Goal: Task Accomplishment & Management: Use online tool/utility

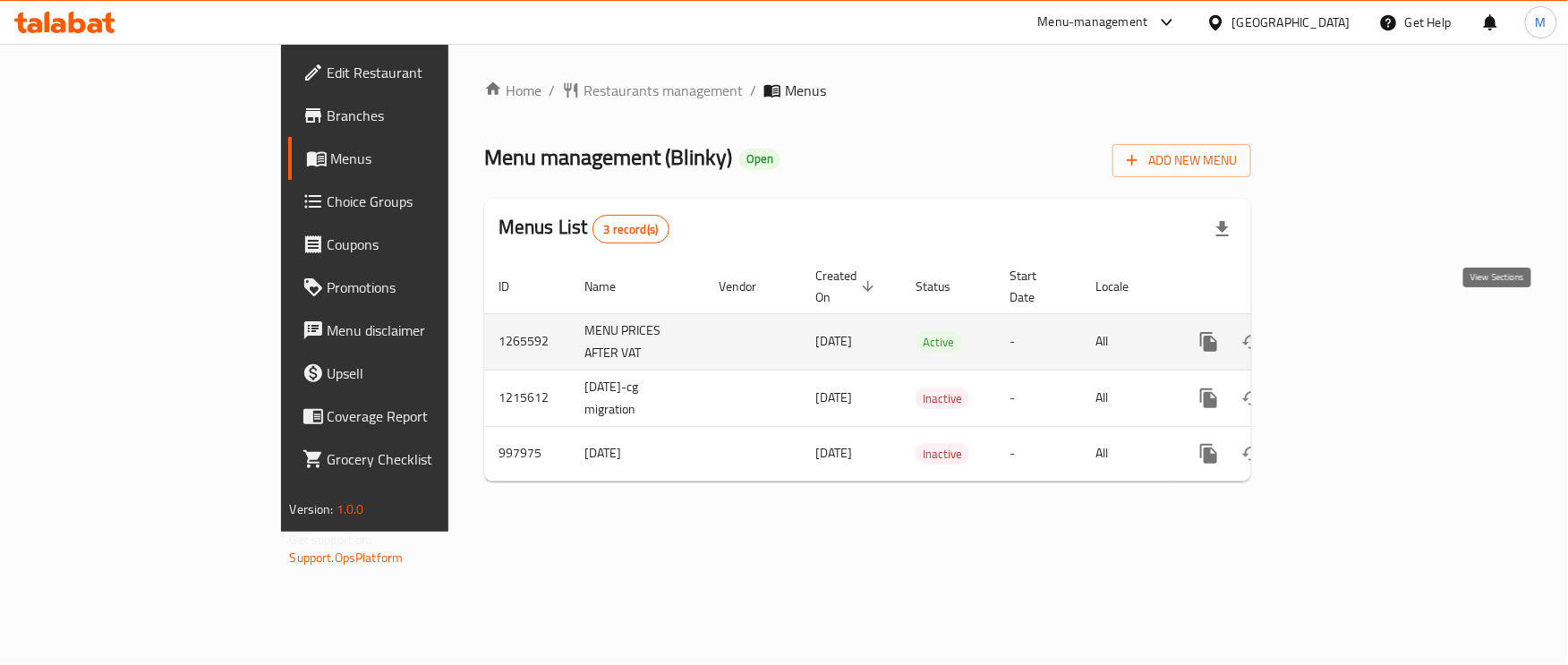
click at [1349, 332] on icon "enhanced table" at bounding box center [1338, 342] width 22 height 22
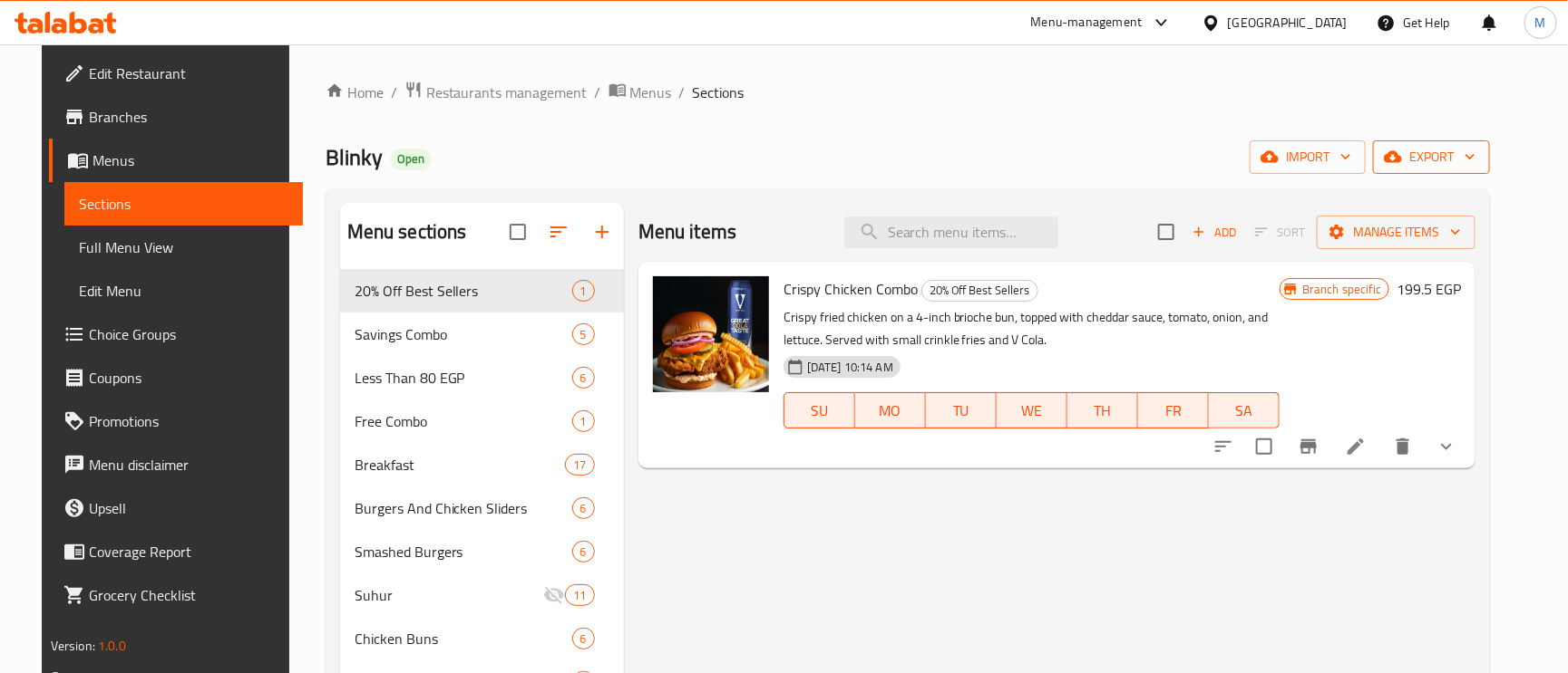
click at [1453, 164] on span "export" at bounding box center [1430, 158] width 88 height 23
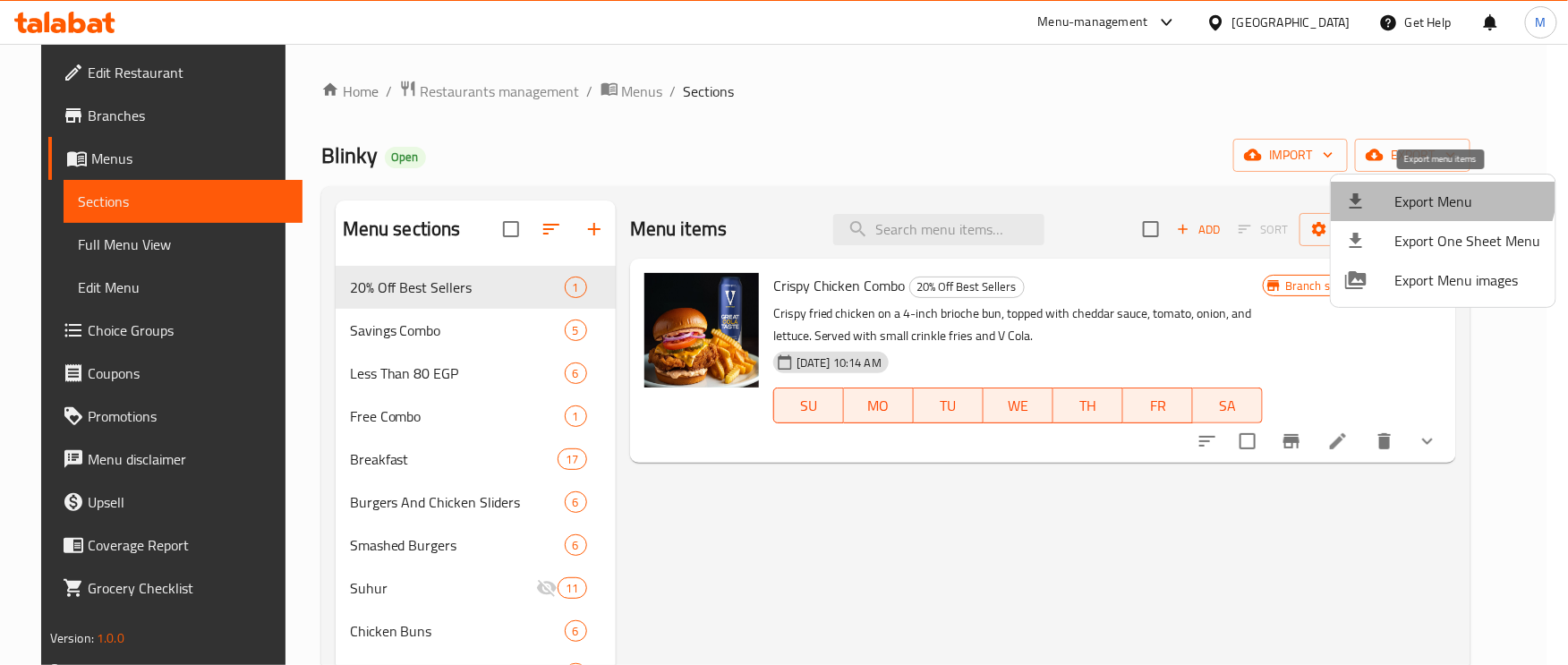
click at [1428, 184] on li "Export Menu" at bounding box center [1443, 200] width 225 height 39
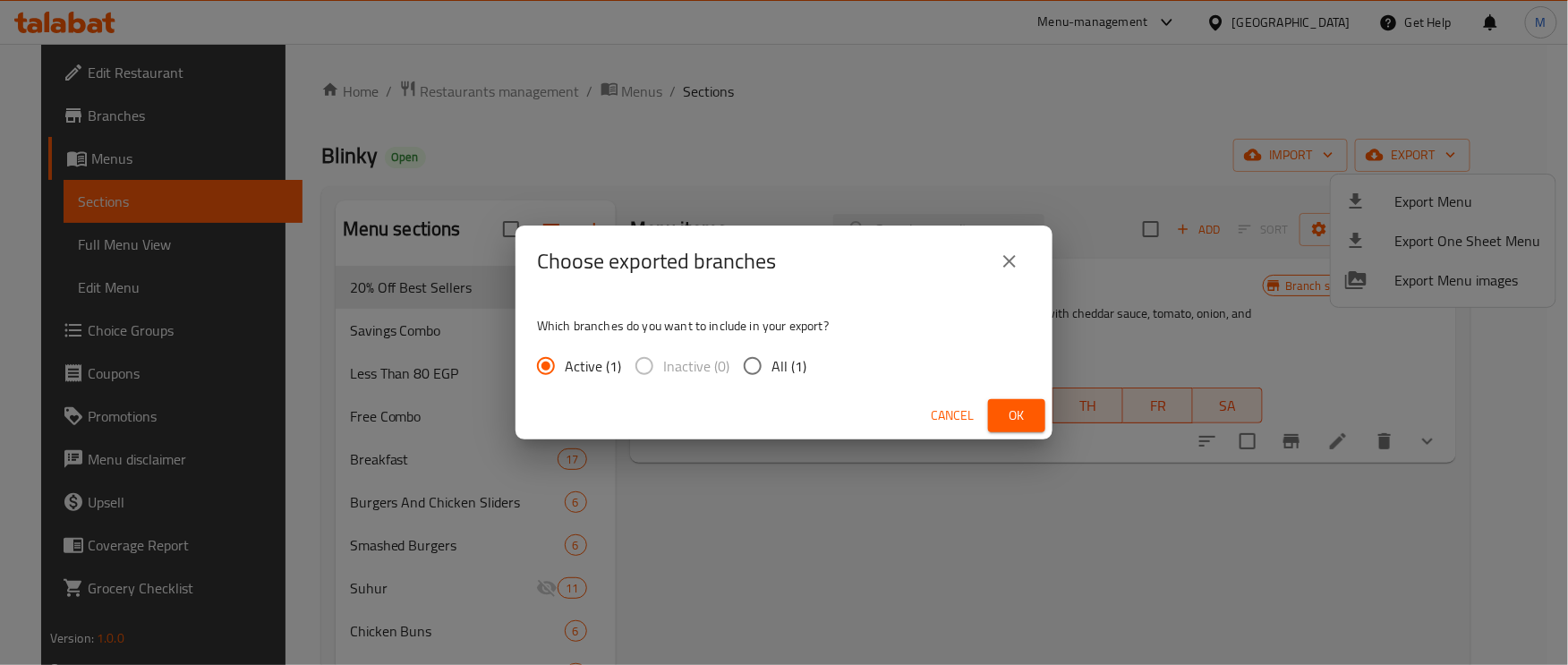
click at [747, 377] on input "All (1)" at bounding box center [753, 367] width 38 height 38
radio input "true"
click at [1015, 423] on span "Ok" at bounding box center [1017, 416] width 28 height 23
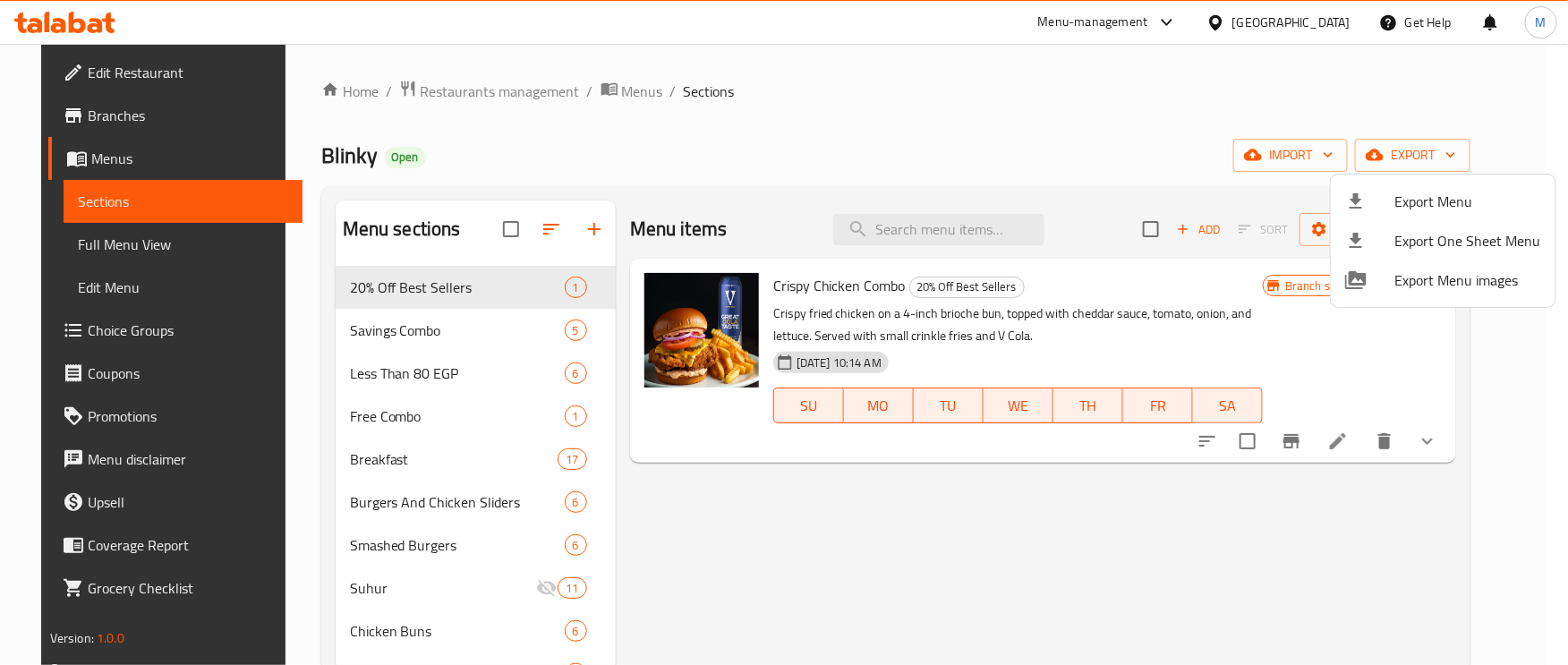
click at [703, 188] on div at bounding box center [784, 332] width 1568 height 665
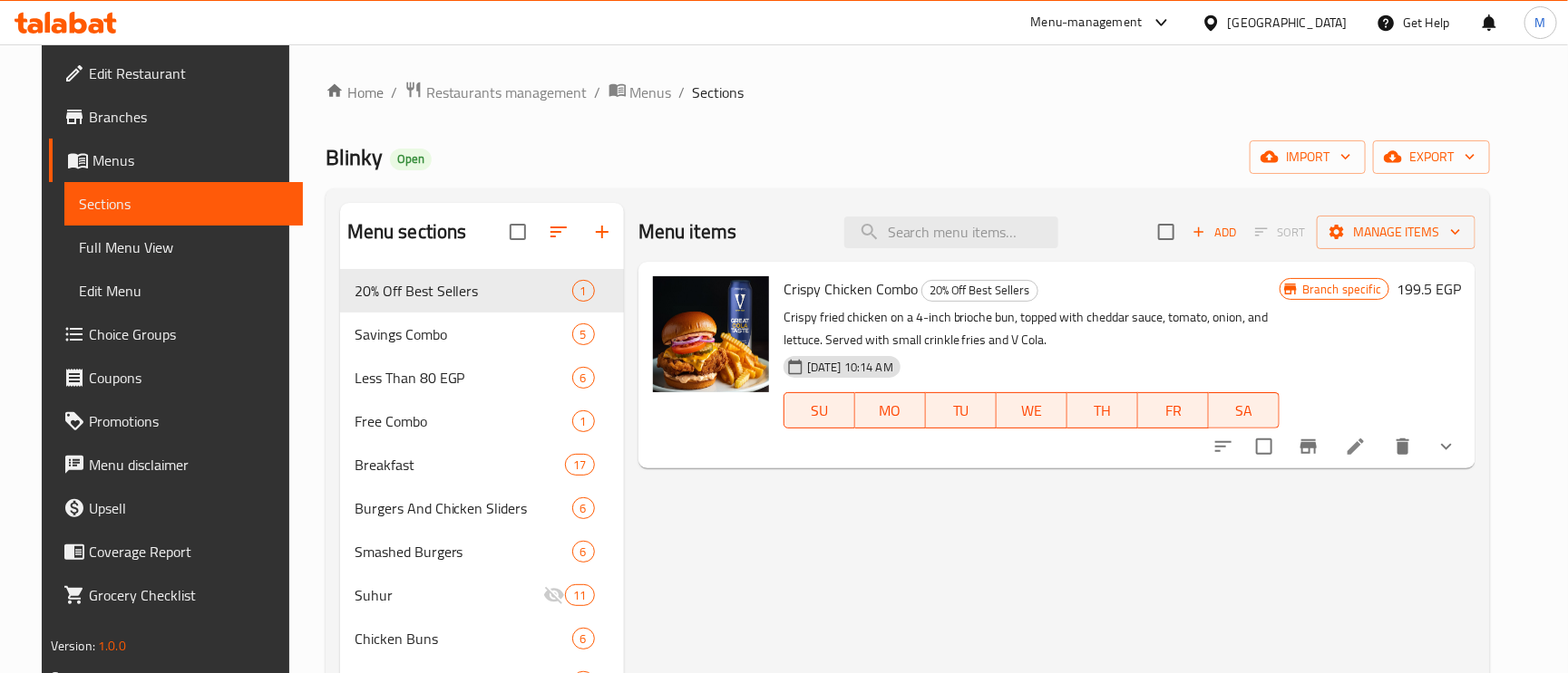
click at [102, 245] on span "Full Menu View" at bounding box center [184, 247] width 211 height 22
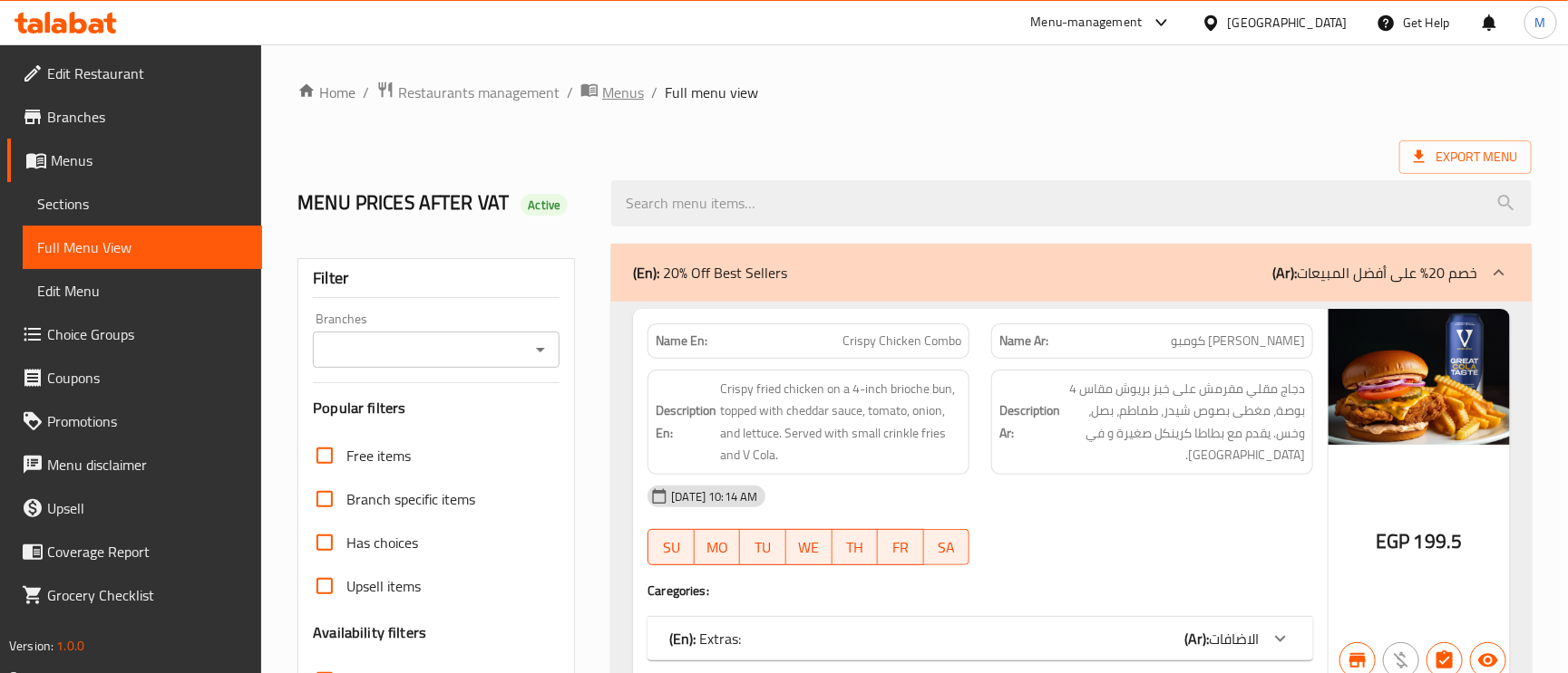
click at [616, 86] on span "Menus" at bounding box center [622, 92] width 41 height 22
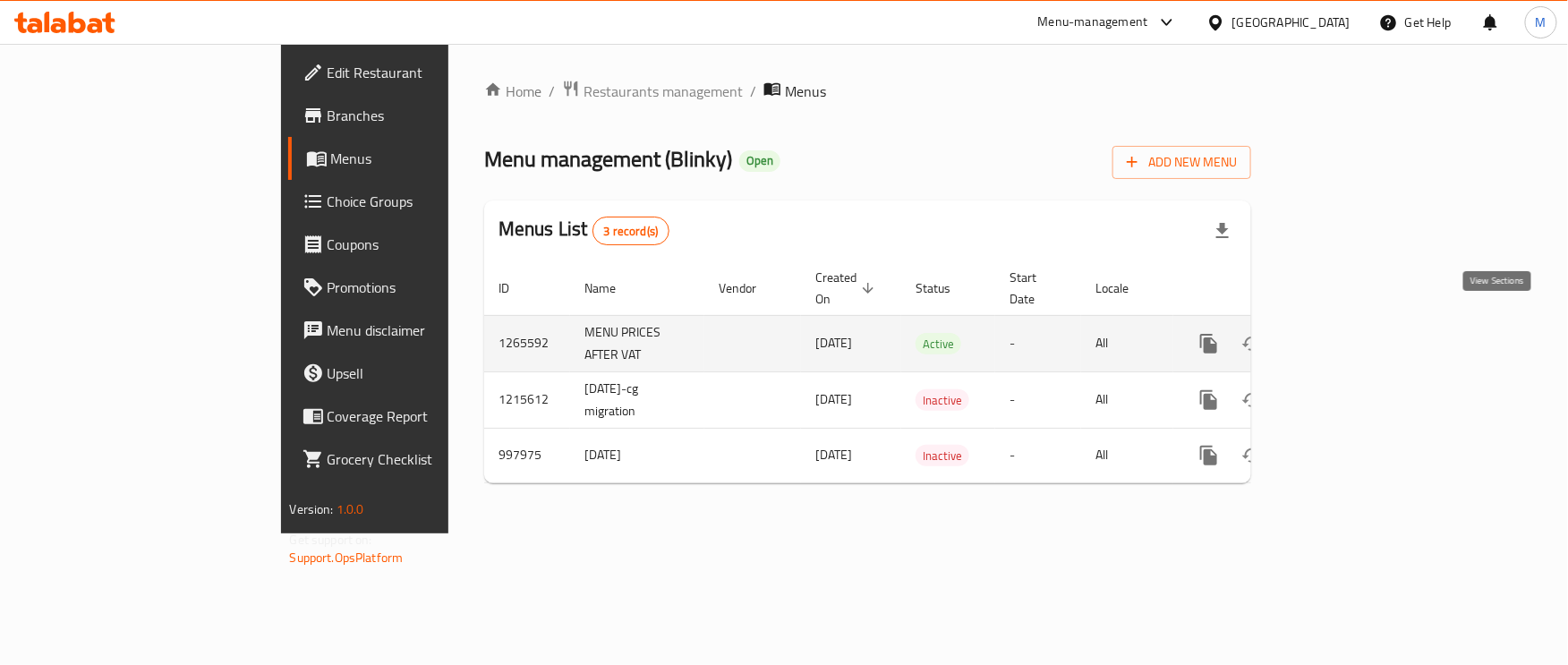
click at [1347, 335] on icon "enhanced table" at bounding box center [1338, 343] width 16 height 16
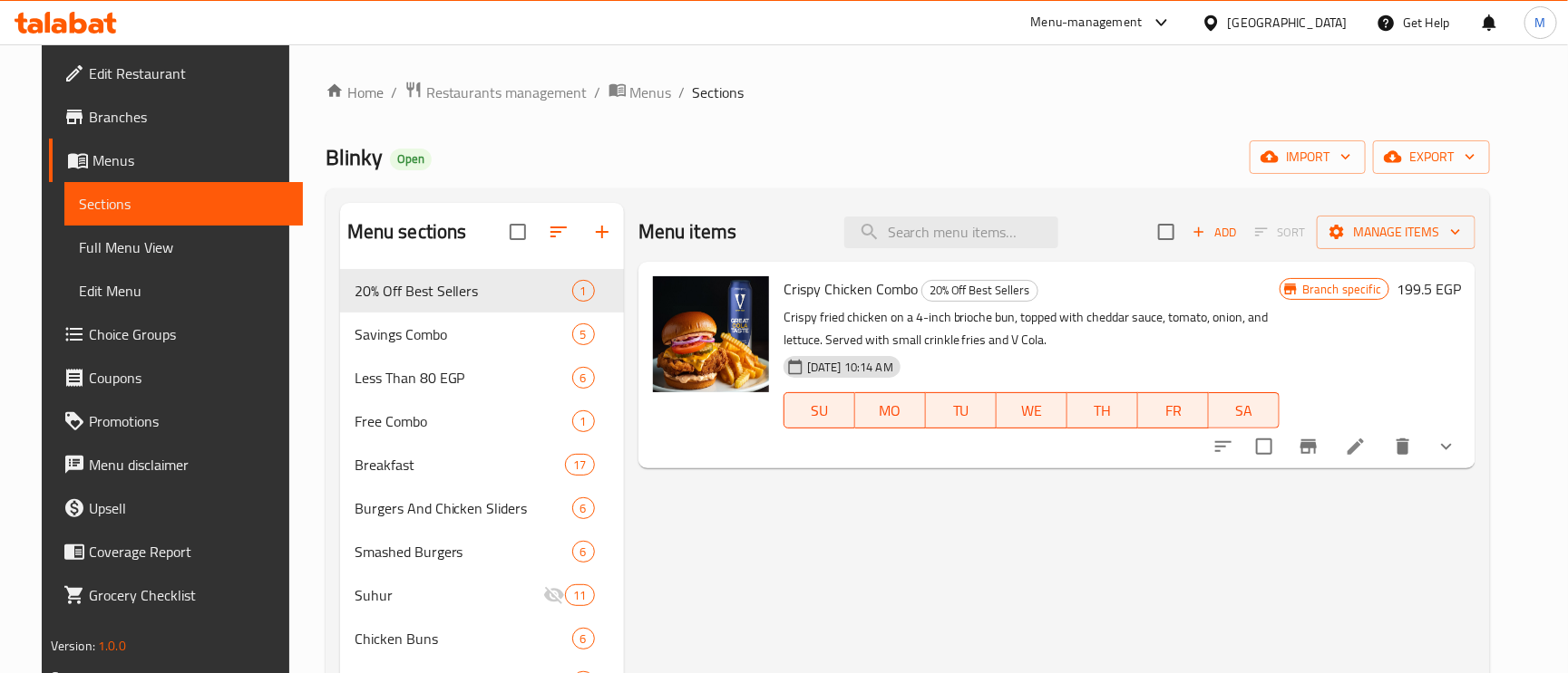
click at [79, 243] on span "Full Menu View" at bounding box center [184, 247] width 211 height 22
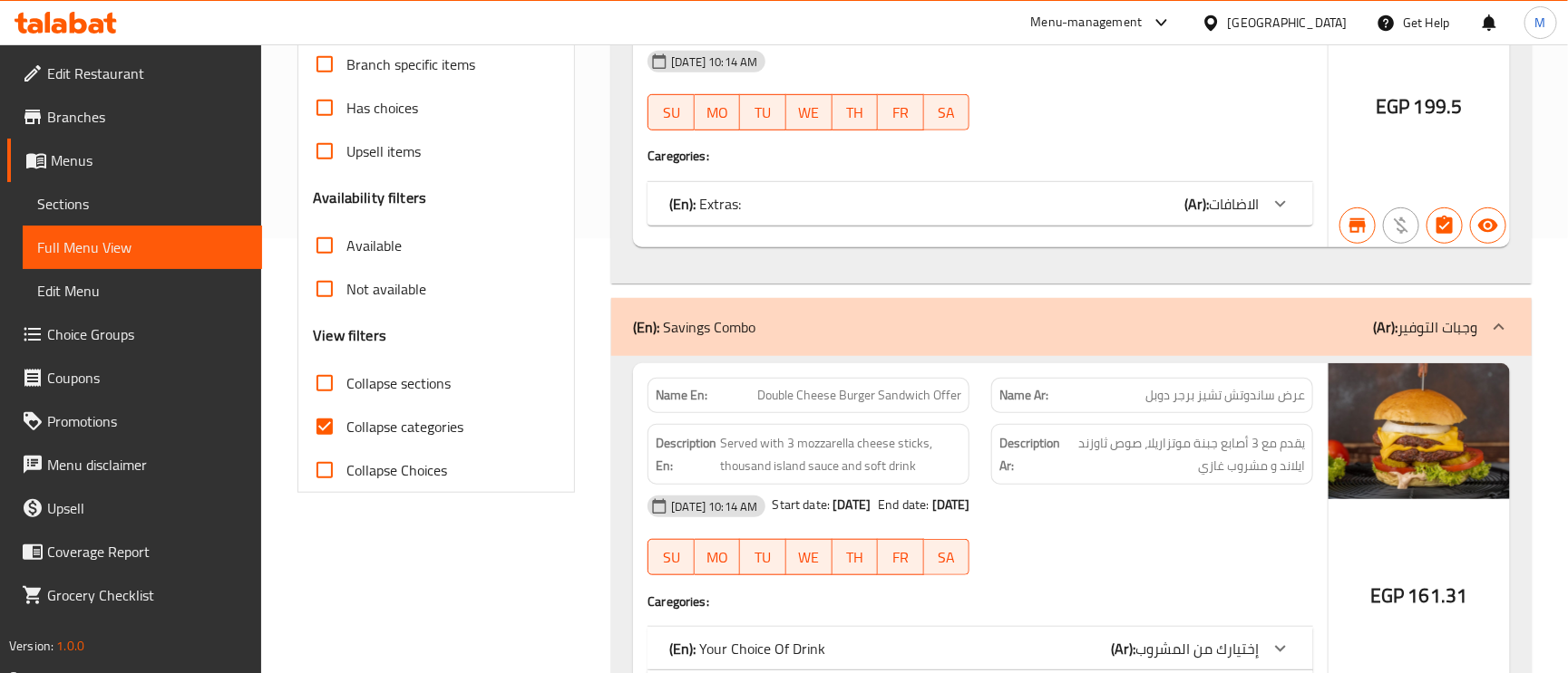
scroll to position [272, 0]
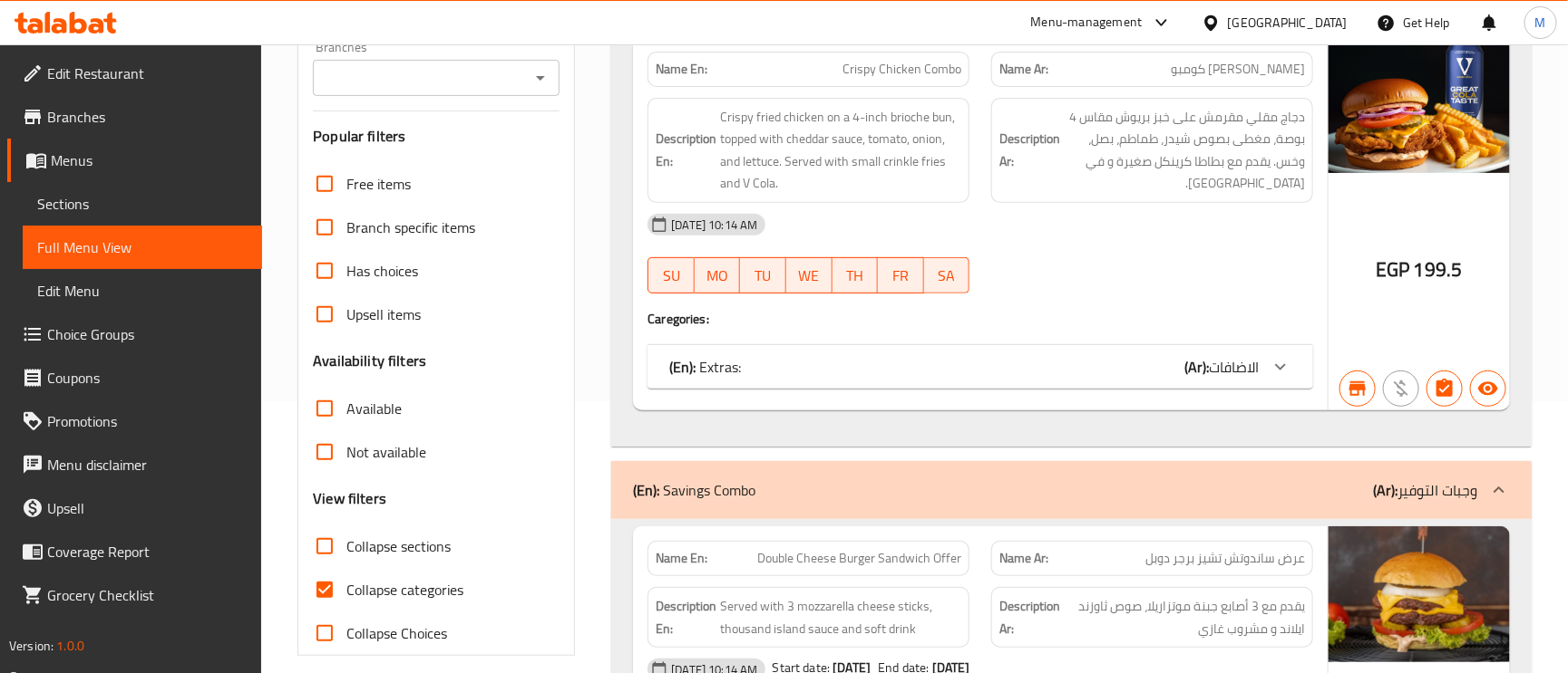
click at [823, 357] on div "(En): Extras: (Ar): الاضافات" at bounding box center [980, 366] width 666 height 43
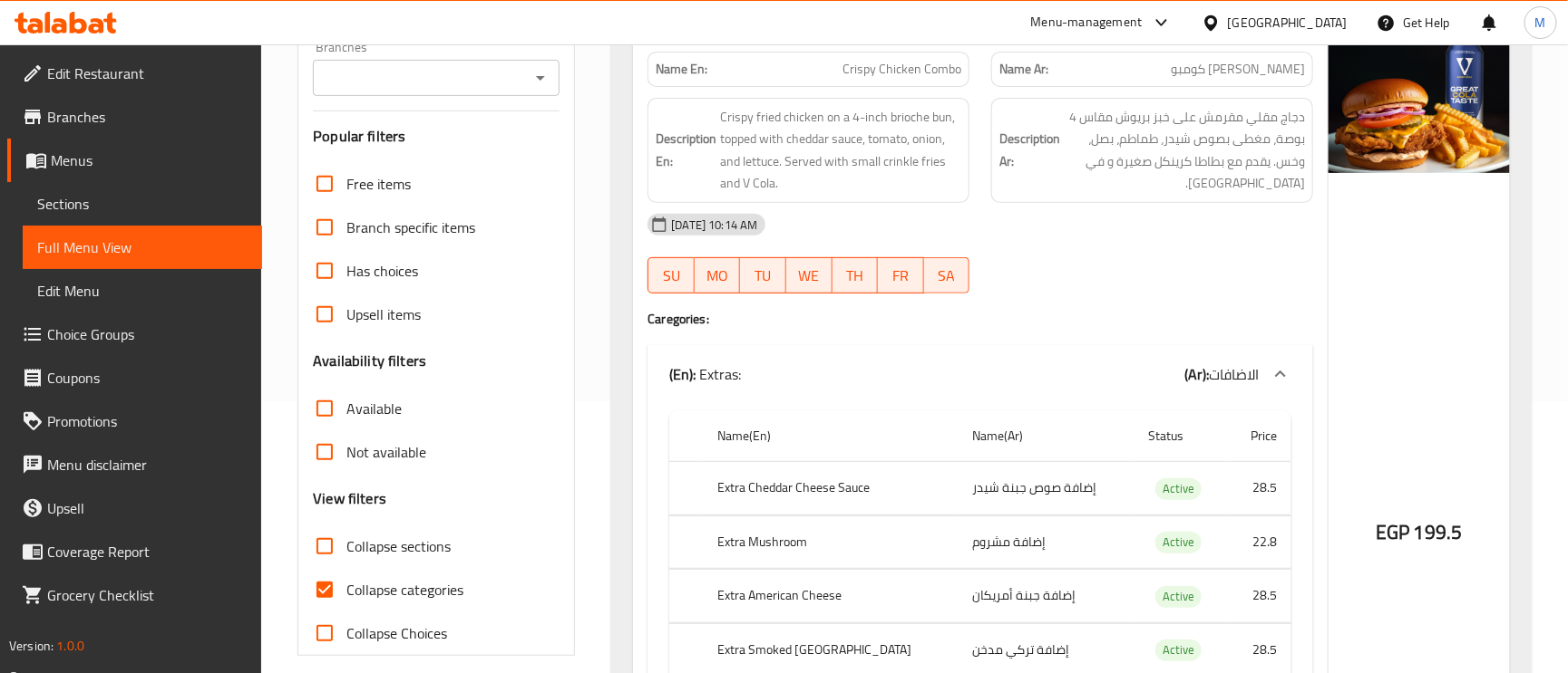
scroll to position [408, 0]
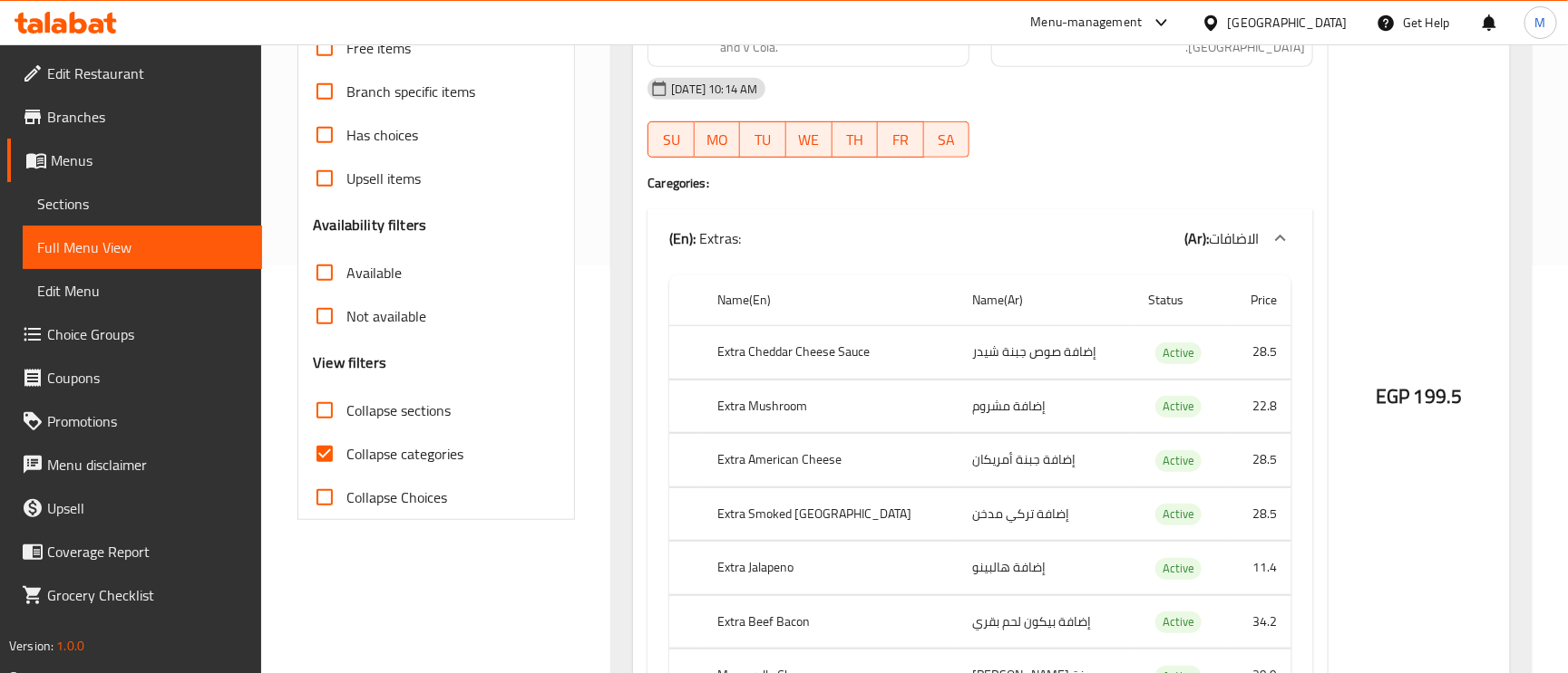
click at [1162, 360] on span "Active" at bounding box center [1178, 353] width 46 height 21
click at [375, 454] on span "Collapse categories" at bounding box center [405, 454] width 117 height 22
click at [346, 454] on input "Collapse categories" at bounding box center [324, 454] width 43 height 43
click at [1173, 357] on span "Active" at bounding box center [1178, 353] width 46 height 21
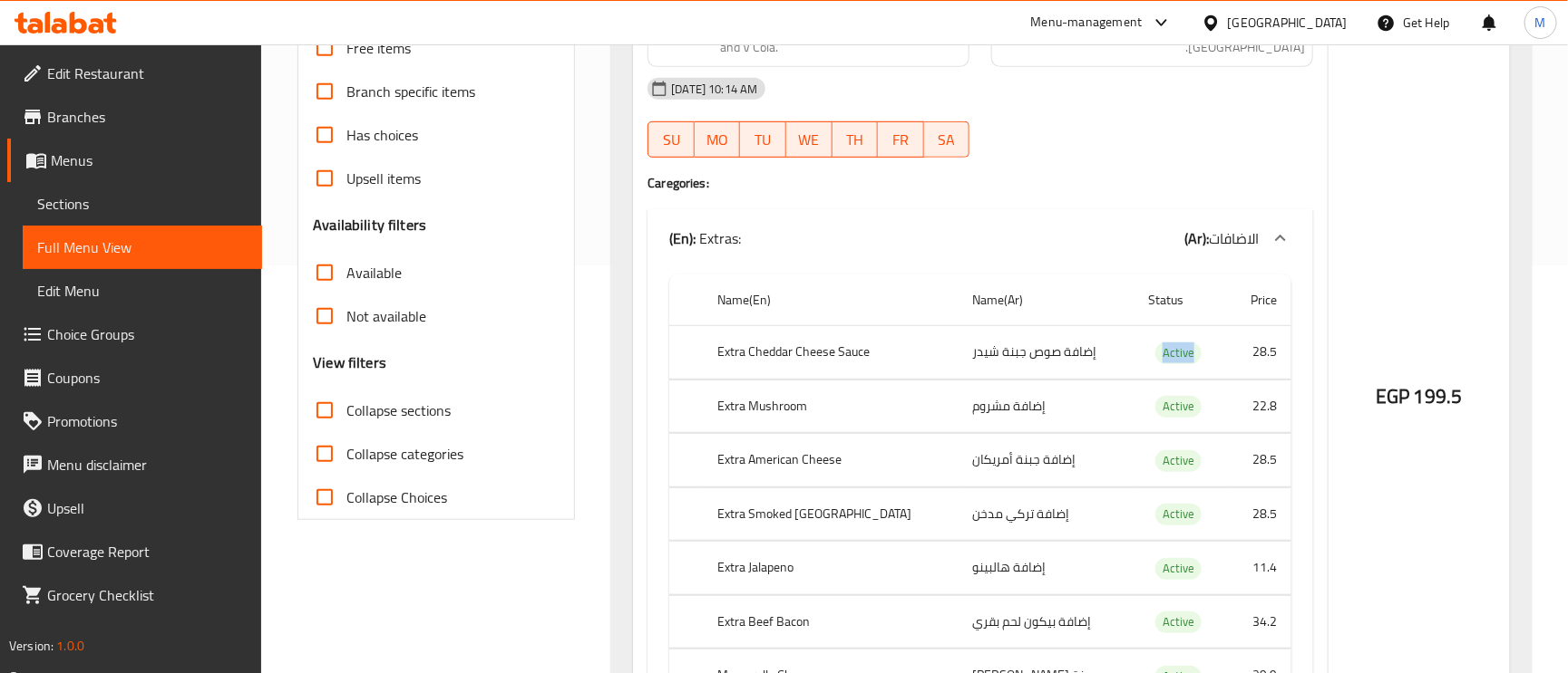
copy span "Active"
click at [1160, 212] on div "(En): Extras: (Ar): الاضافات" at bounding box center [980, 238] width 666 height 58
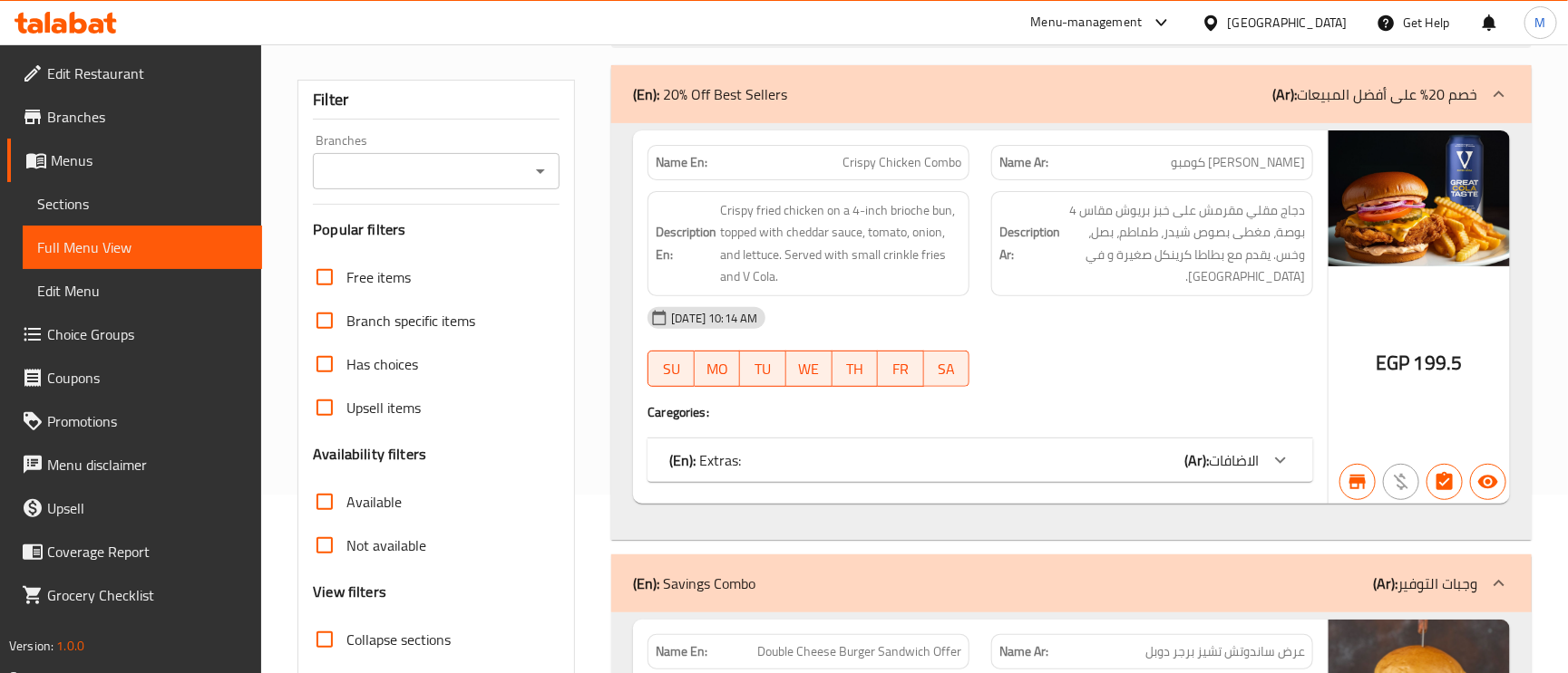
scroll to position [543, 0]
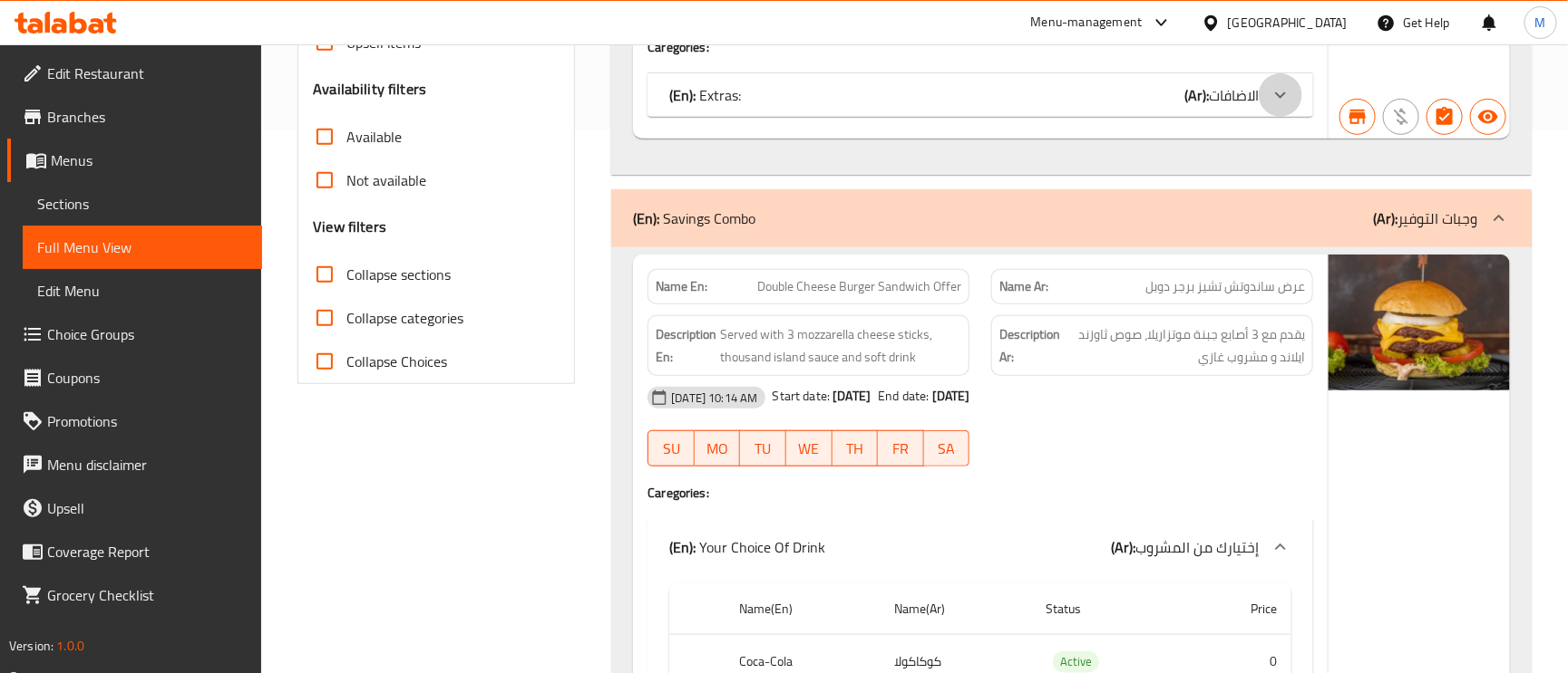
click at [1261, 104] on div at bounding box center [1279, 94] width 43 height 43
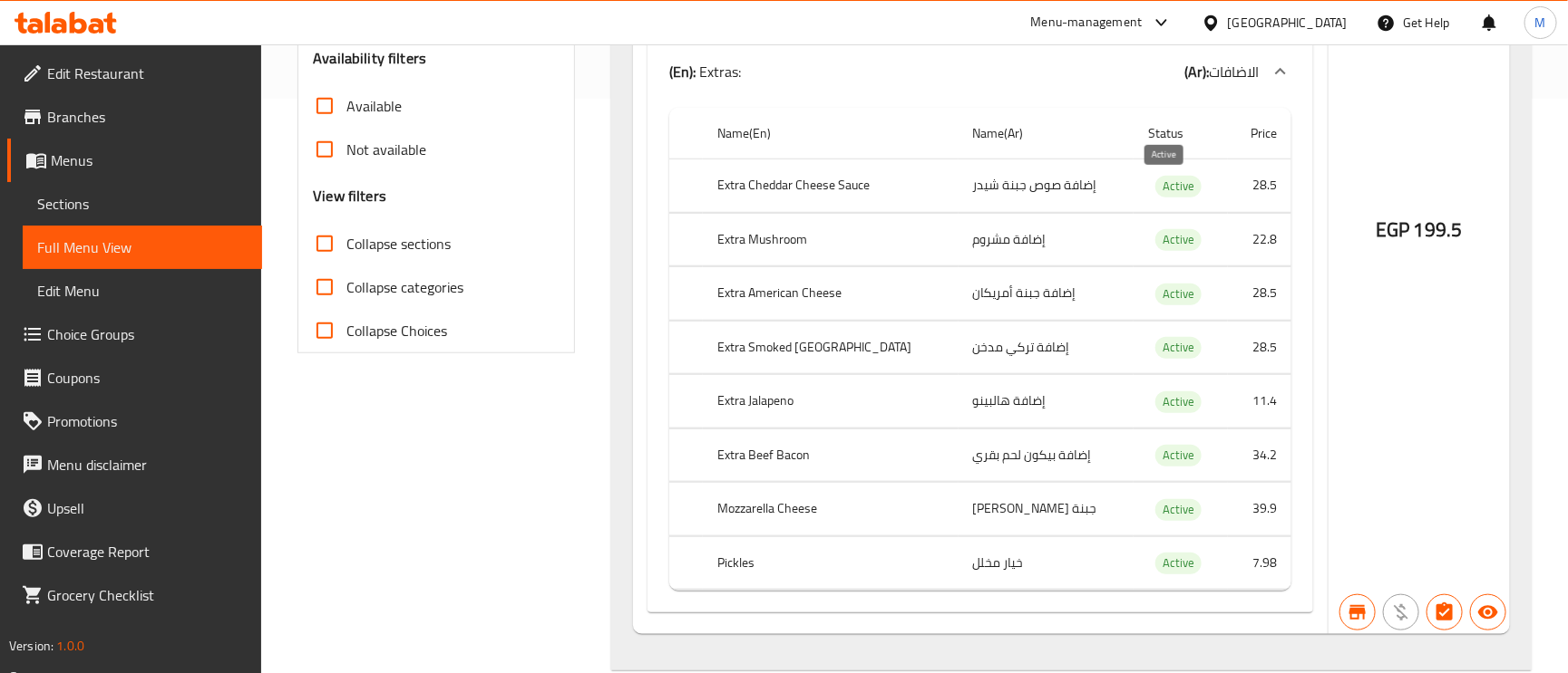
scroll to position [528, 0]
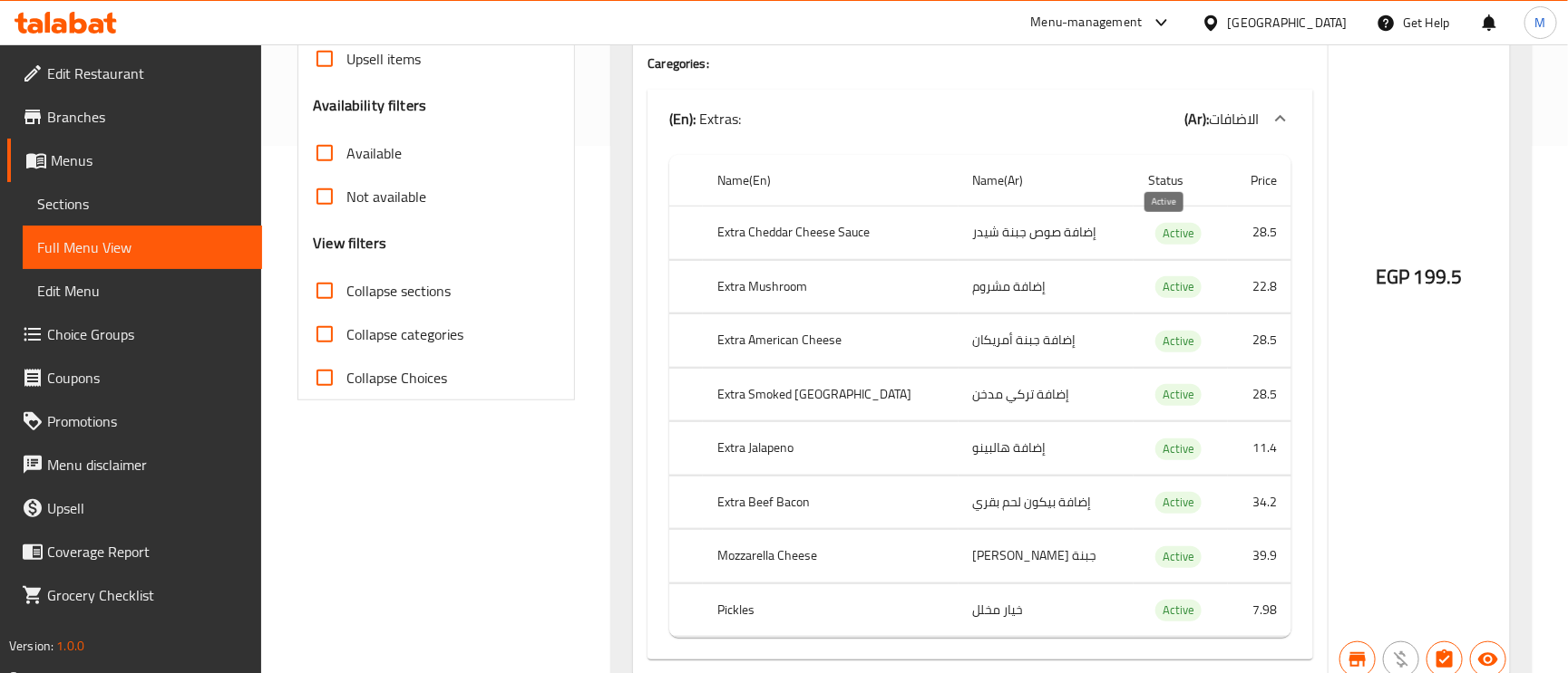
click at [1162, 237] on span "Active" at bounding box center [1178, 234] width 46 height 21
copy span "Active"
click at [339, 338] on input "Collapse categories" at bounding box center [324, 334] width 43 height 43
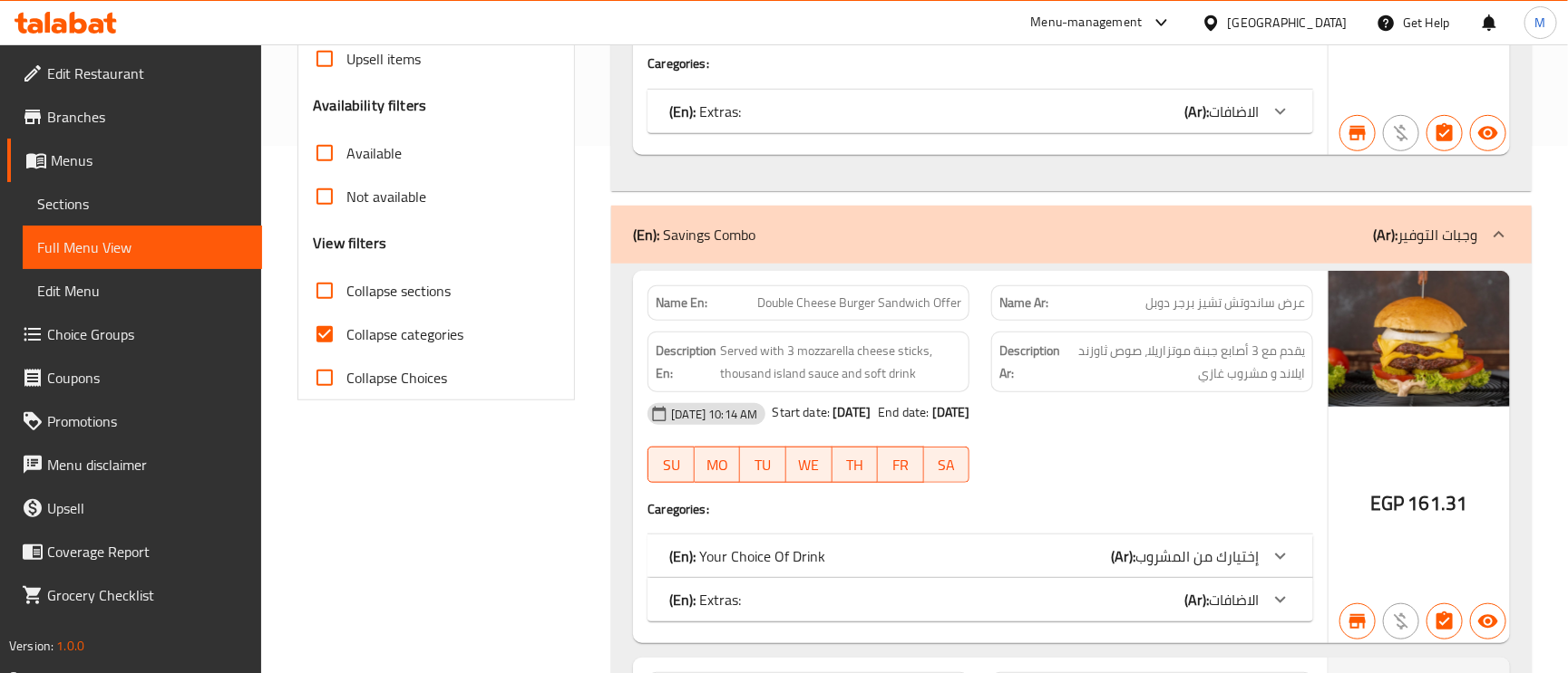
click at [323, 337] on input "Collapse categories" at bounding box center [324, 334] width 43 height 43
checkbox input "false"
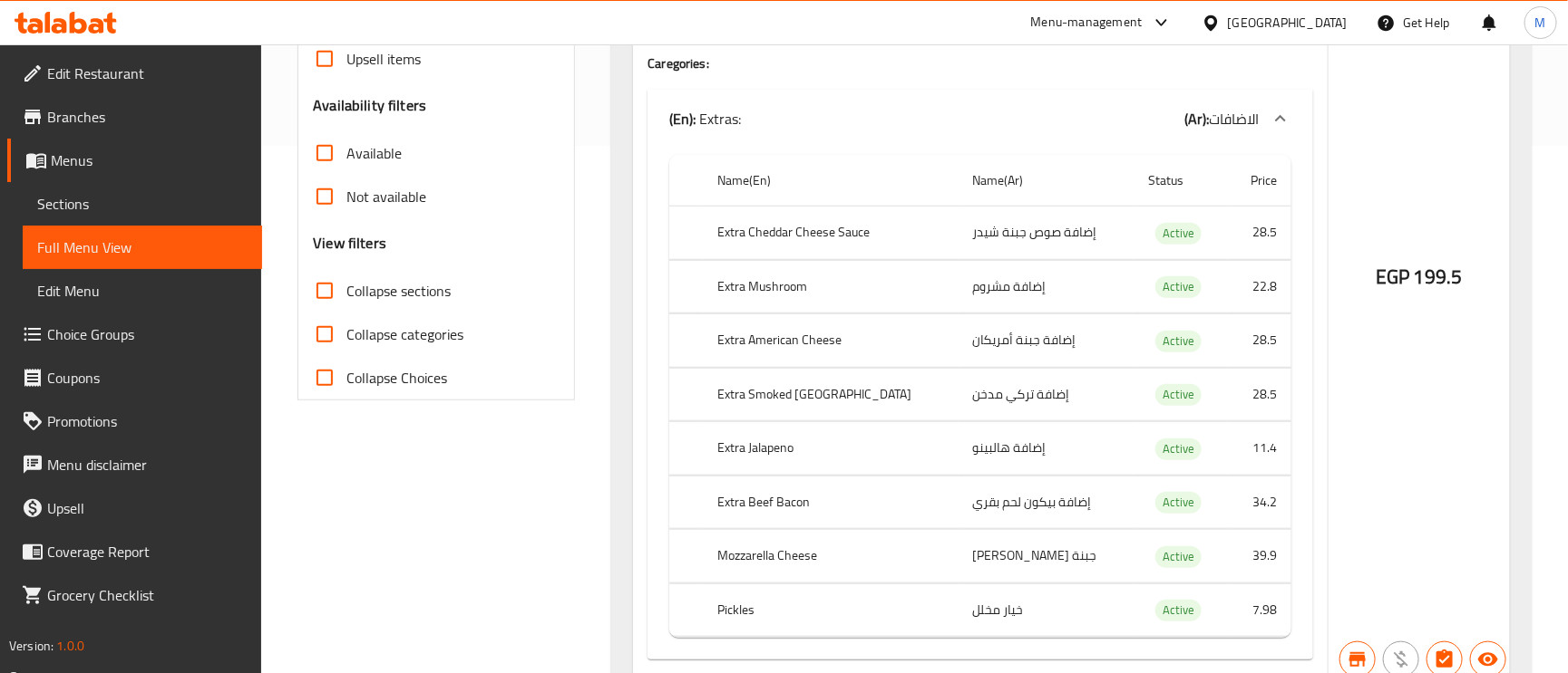
scroll to position [0, 0]
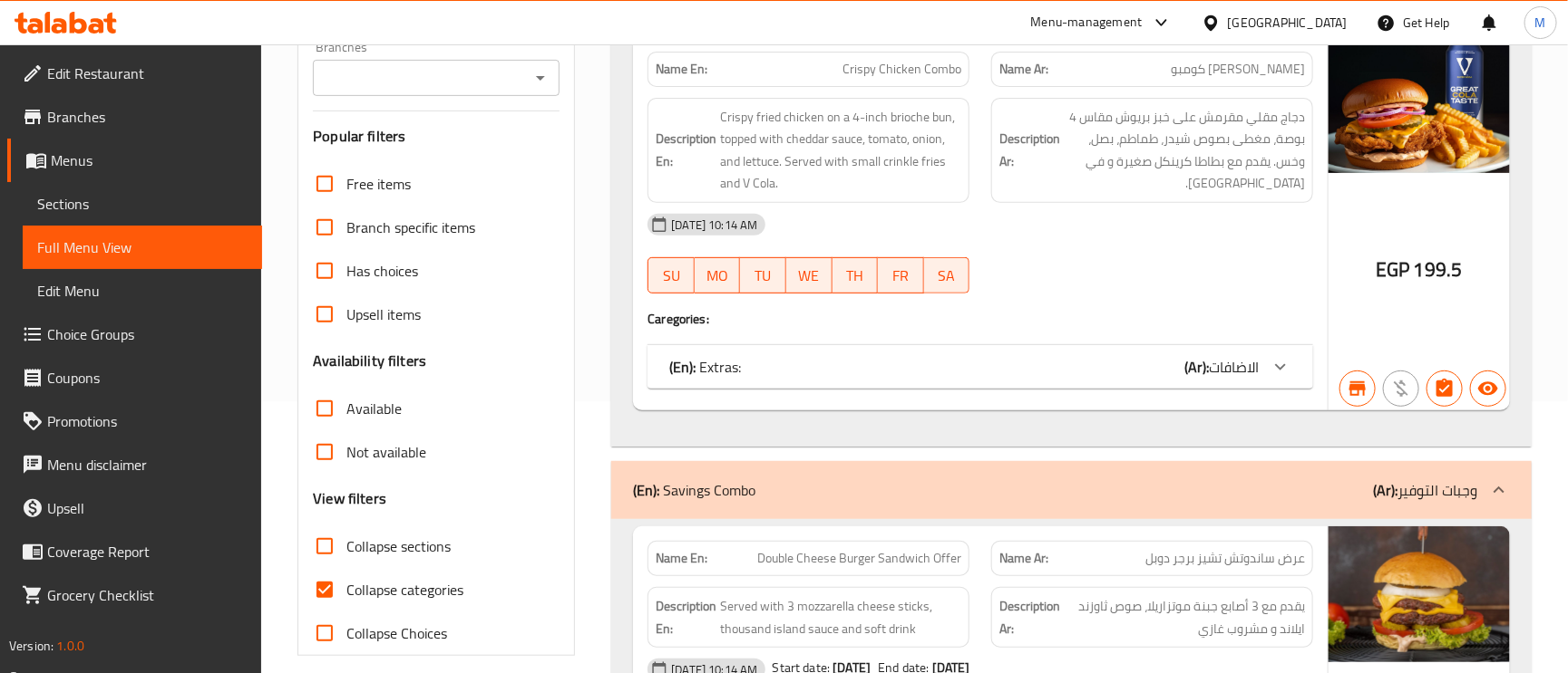
scroll to position [408, 0]
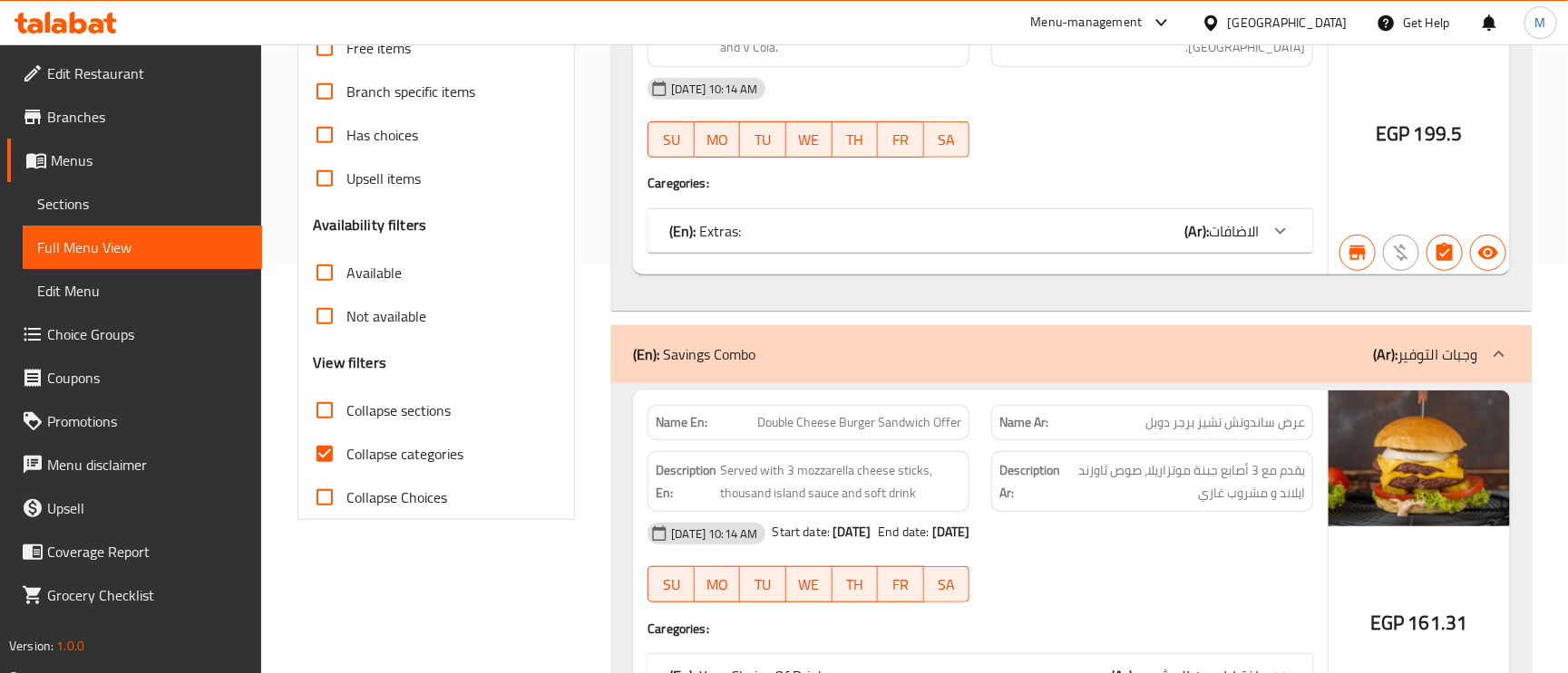
click at [158, 184] on link "Sections" at bounding box center [142, 203] width 240 height 43
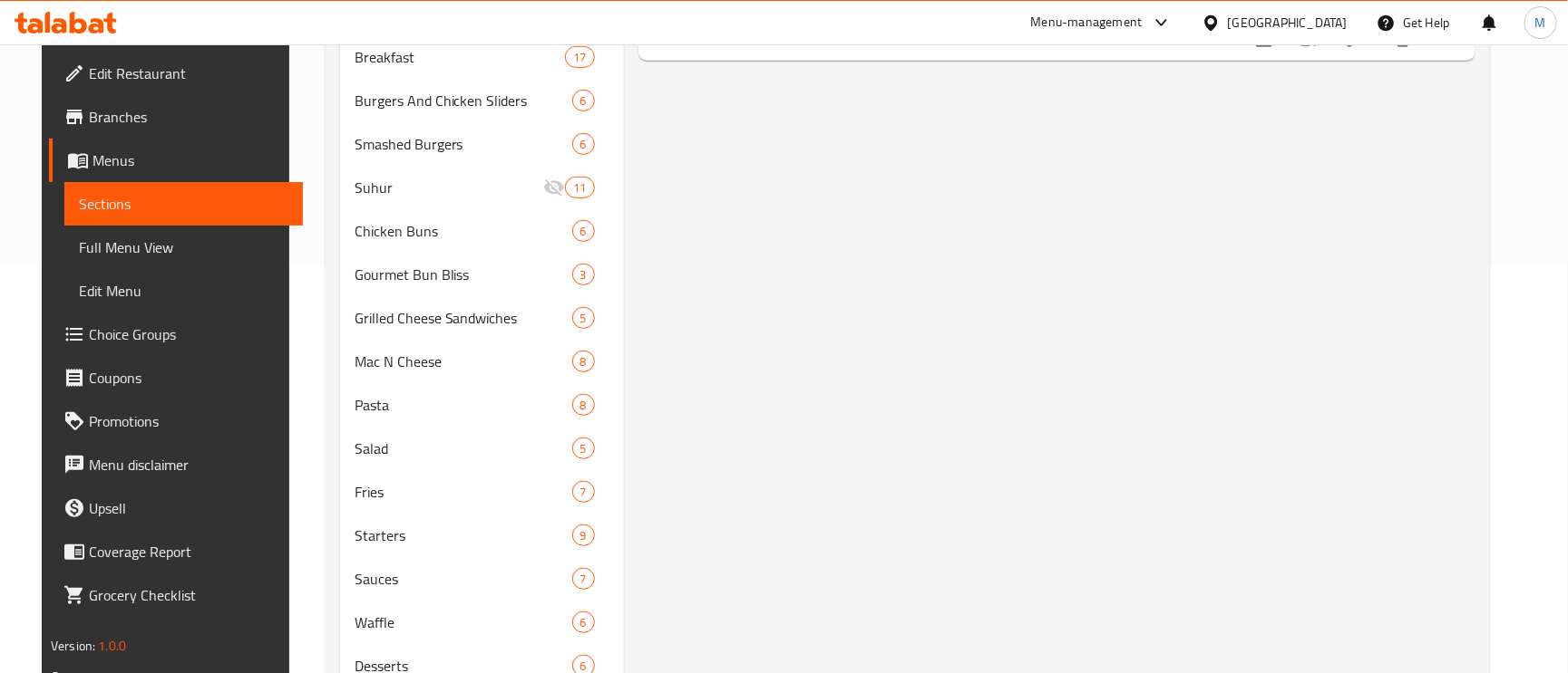
scroll to position [256, 0]
